Goal: Task Accomplishment & Management: Complete application form

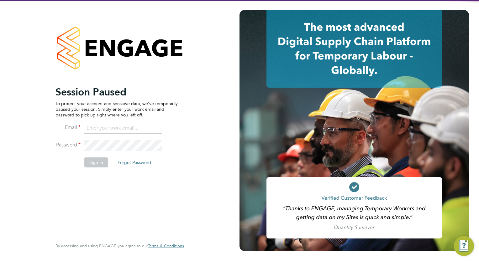
type input "loarda.fregjaj@buildrec.com"
click at [126, 128] on input "loarda.fregjaj@buildrec.com" at bounding box center [122, 128] width 77 height 11
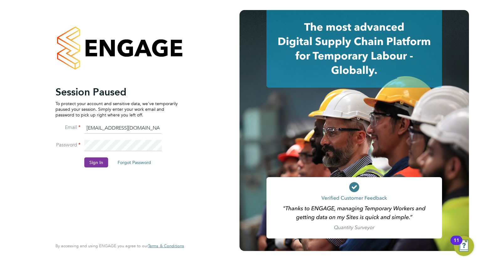
click at [88, 164] on button "Sign In" at bounding box center [96, 163] width 24 height 10
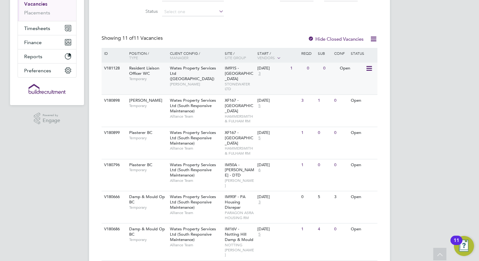
scroll to position [102, 0]
click at [207, 84] on div "V181128 Resident Liaison Officer WC Temporary Wates Property Services Ltd (Cent…" at bounding box center [240, 78] width 276 height 32
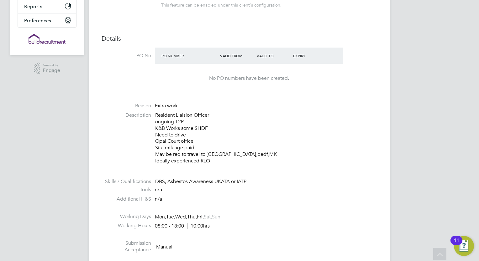
scroll to position [142, 0]
